Goal: Find specific page/section: Find specific page/section

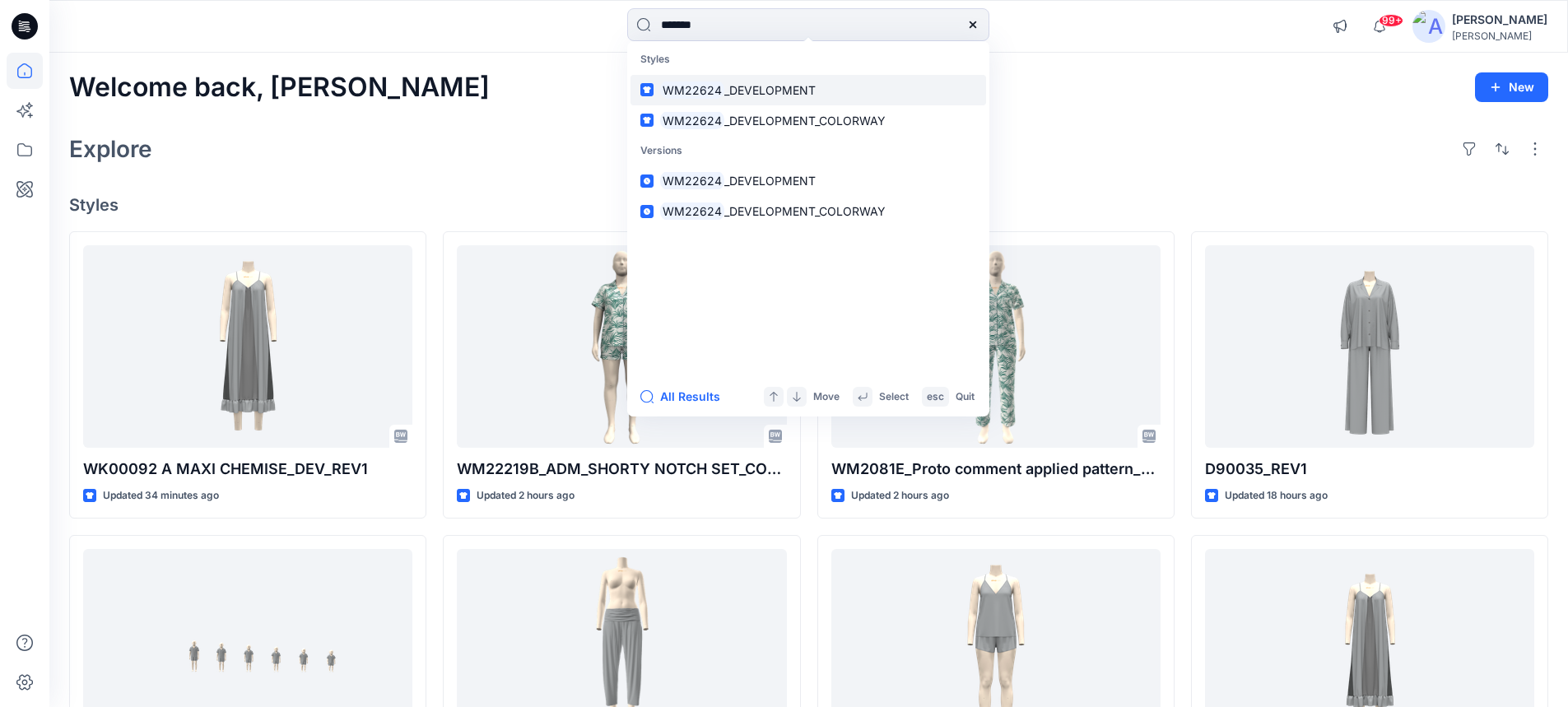
type input "*******"
